Goal: Information Seeking & Learning: Find specific page/section

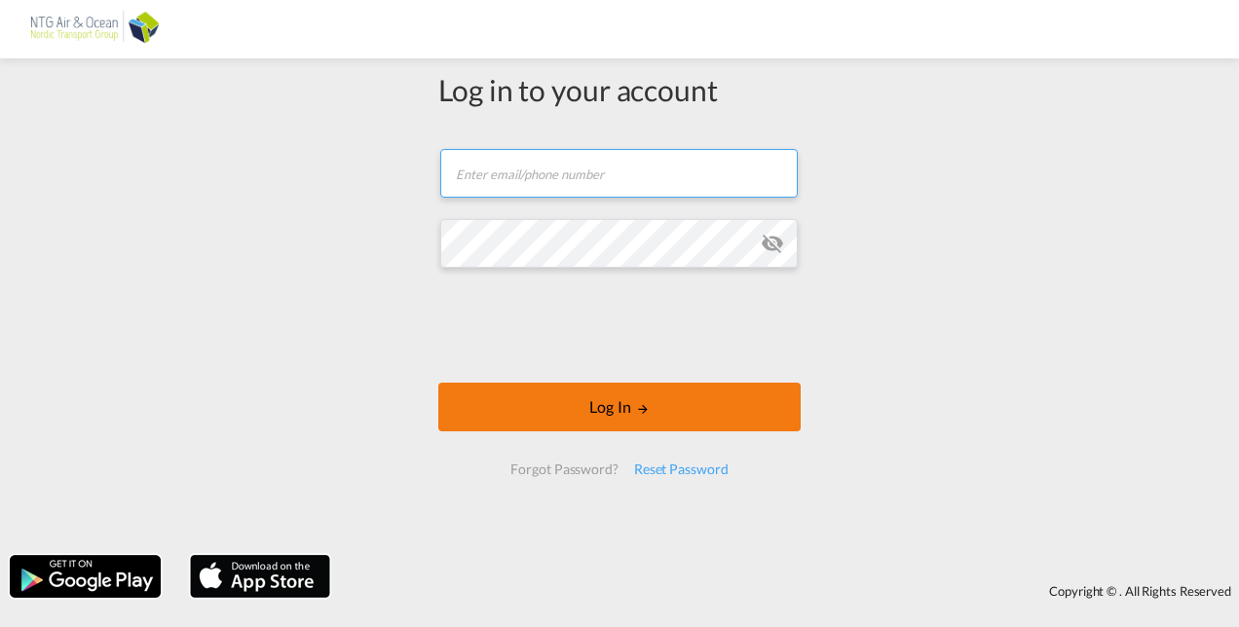
type input "[EMAIL_ADDRESS][DOMAIN_NAME]"
click at [573, 416] on button "Log In" at bounding box center [619, 407] width 362 height 49
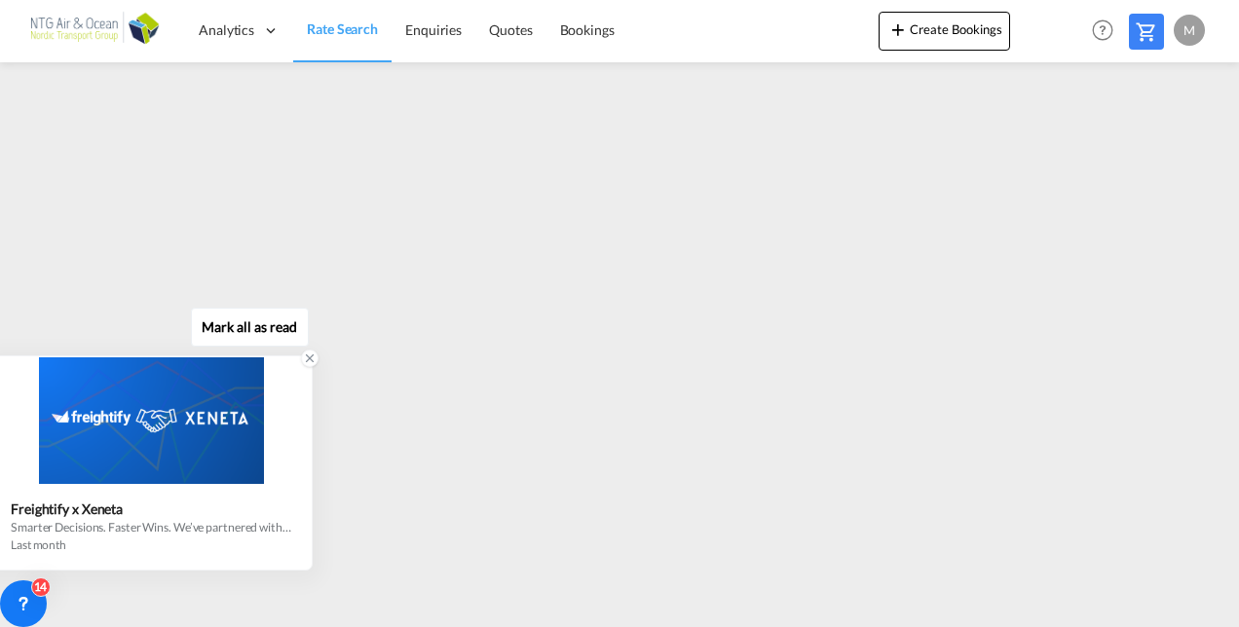
click at [307, 361] on icon at bounding box center [310, 359] width 7 height 7
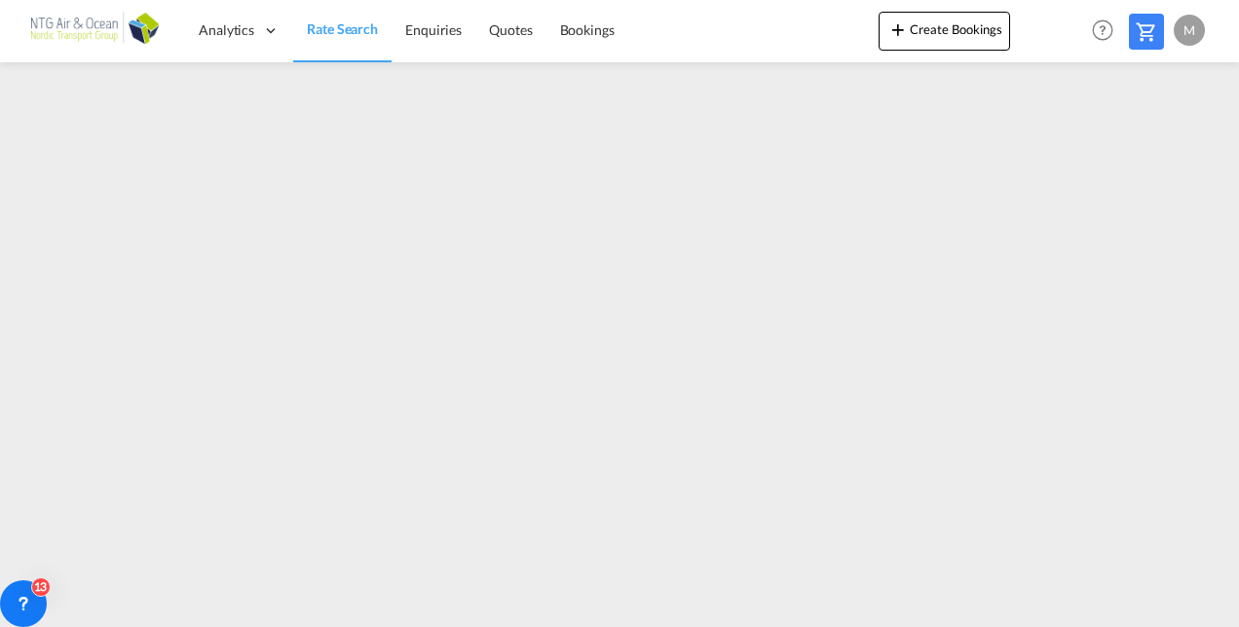
click at [1188, 30] on div "M" at bounding box center [1189, 30] width 31 height 31
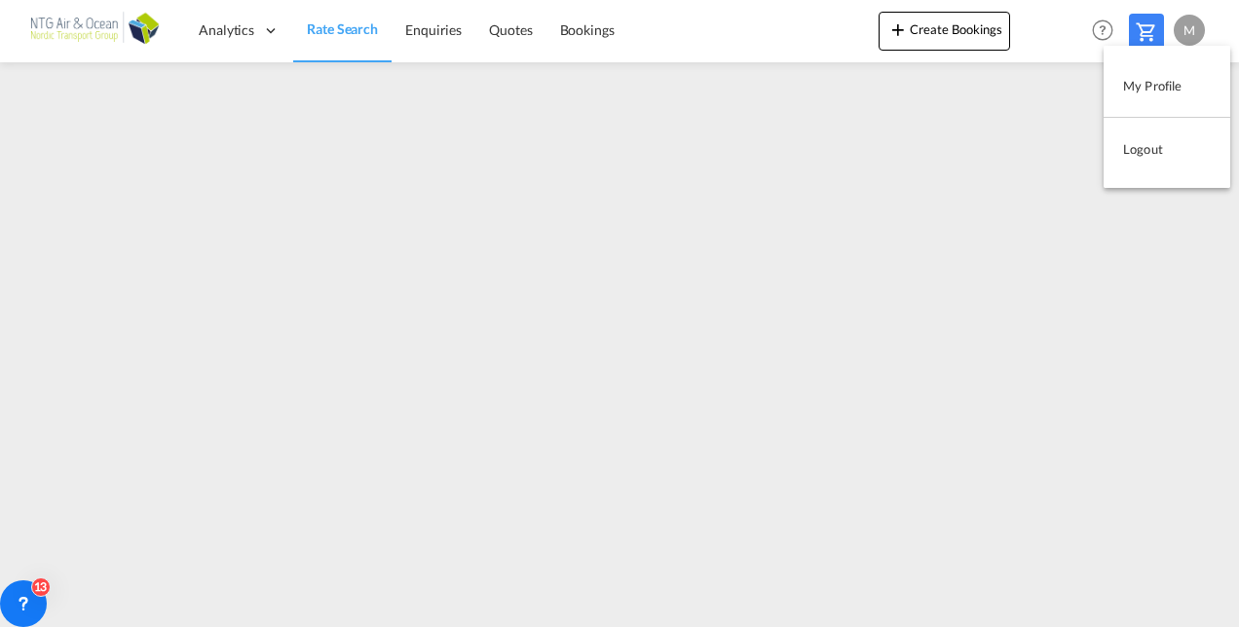
click at [1142, 148] on button "Logout" at bounding box center [1167, 149] width 127 height 39
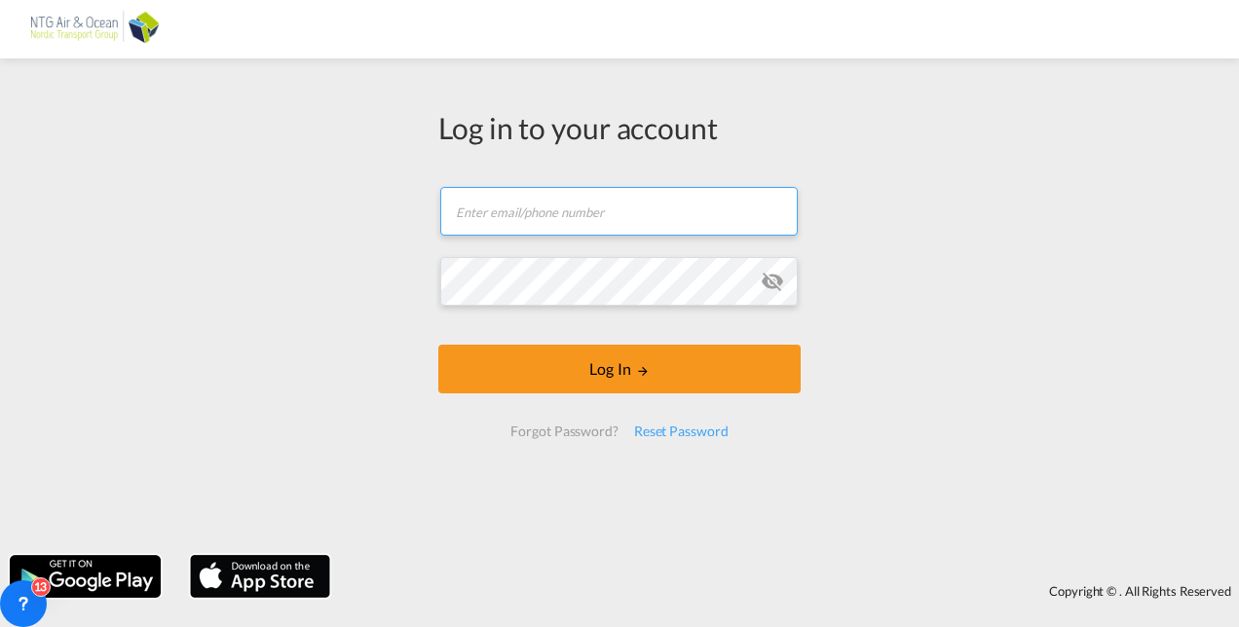
type input "[EMAIL_ADDRESS][DOMAIN_NAME]"
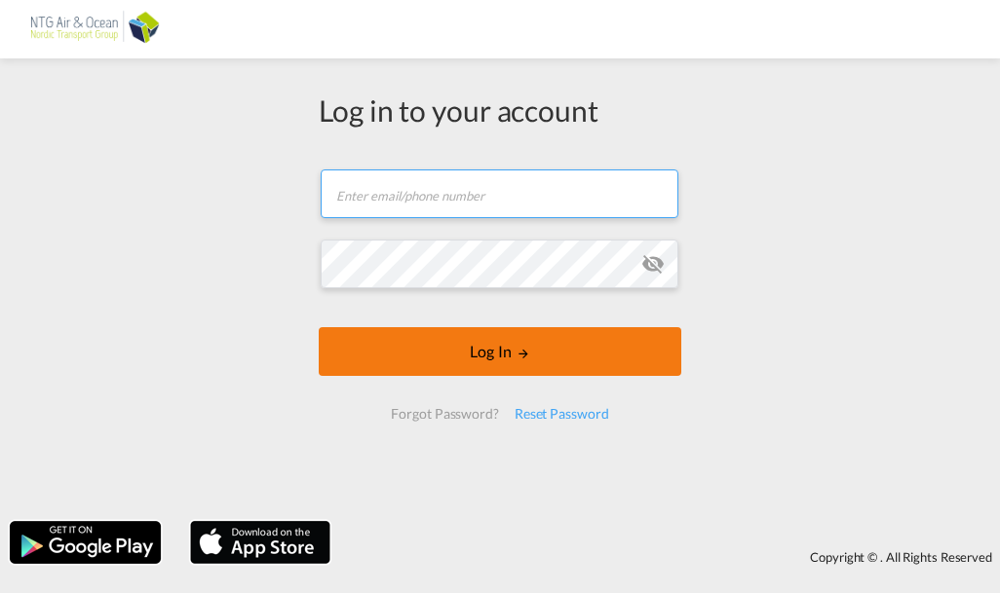
type input "[EMAIL_ADDRESS][DOMAIN_NAME]"
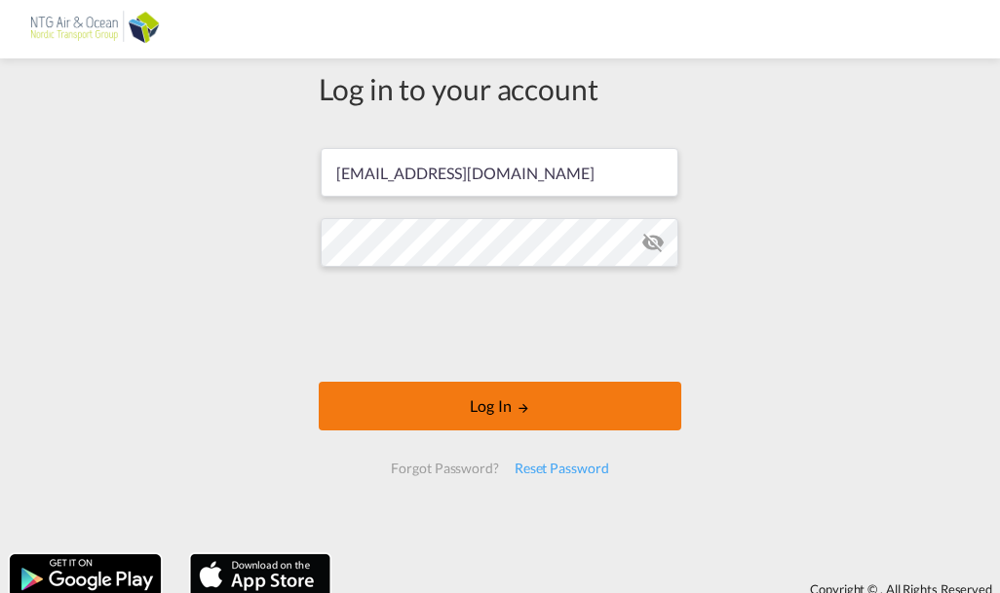
click at [508, 401] on button "Log In" at bounding box center [500, 406] width 362 height 49
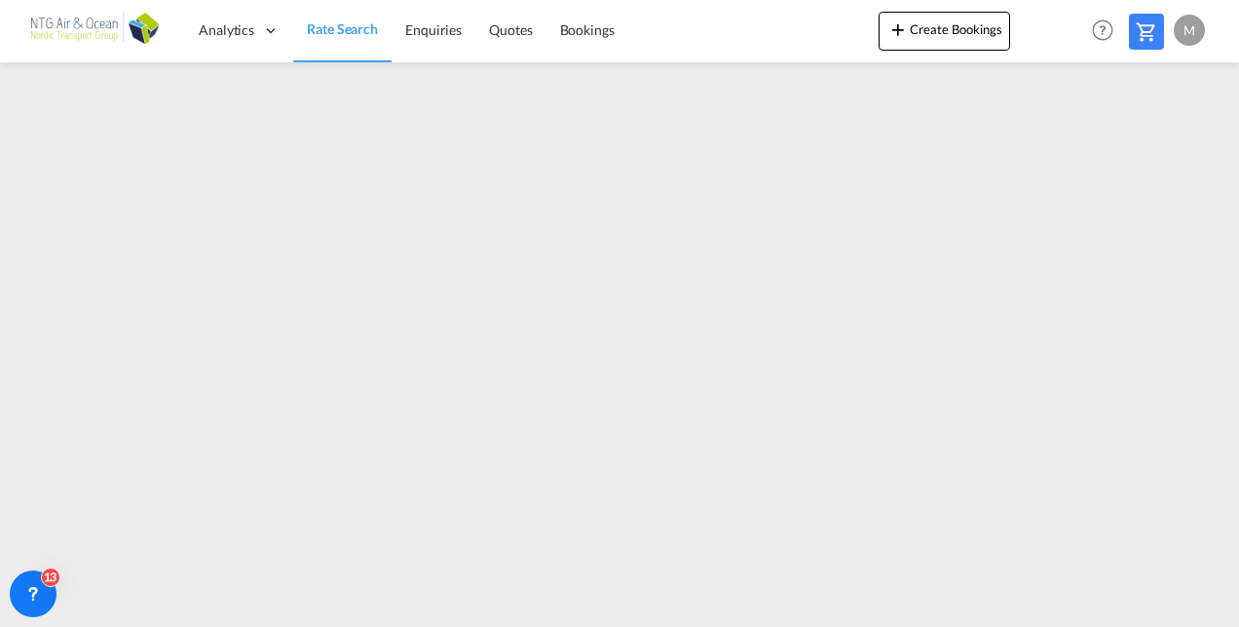
click at [999, 33] on div "M" at bounding box center [1189, 30] width 31 height 31
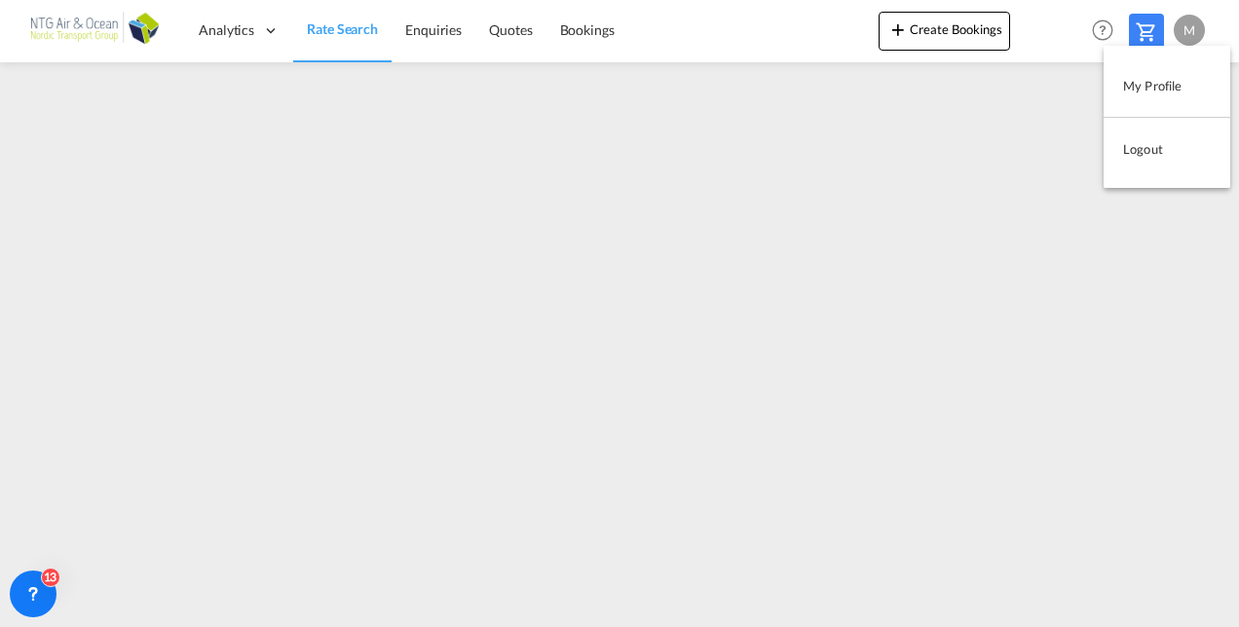
click at [999, 149] on button "Logout" at bounding box center [1167, 149] width 127 height 39
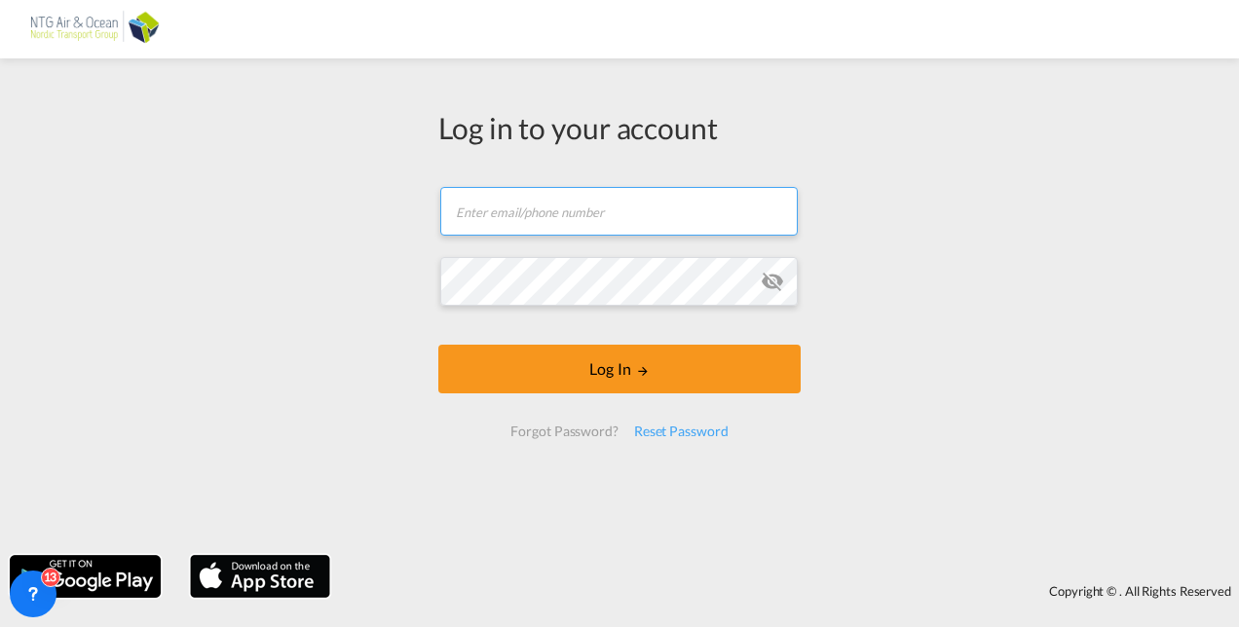
type input "[EMAIL_ADDRESS][DOMAIN_NAME]"
